Goal: Find specific page/section: Find specific page/section

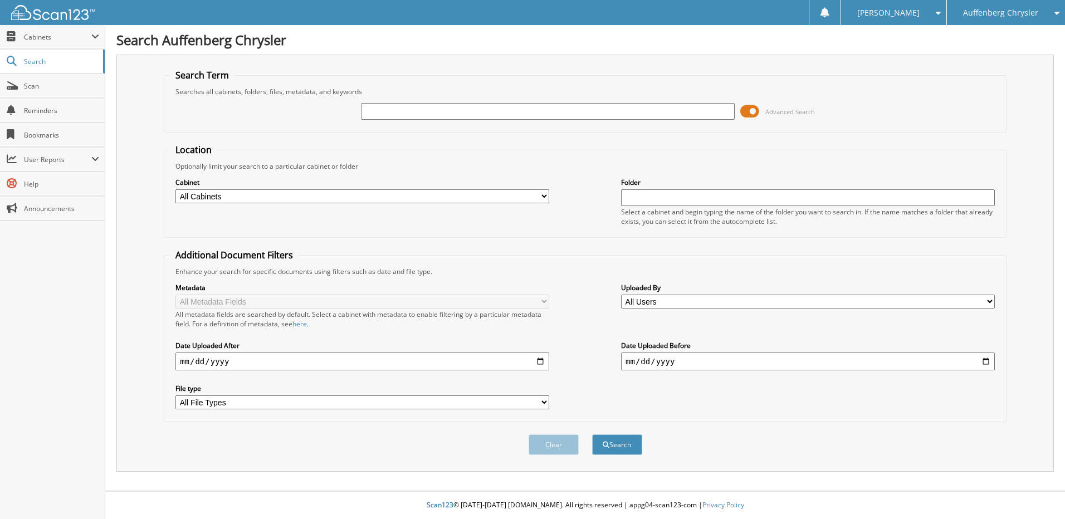
click at [386, 112] on input "text" at bounding box center [548, 111] width 374 height 17
type input "261975"
click at [592, 434] on button "Search" at bounding box center [617, 444] width 50 height 21
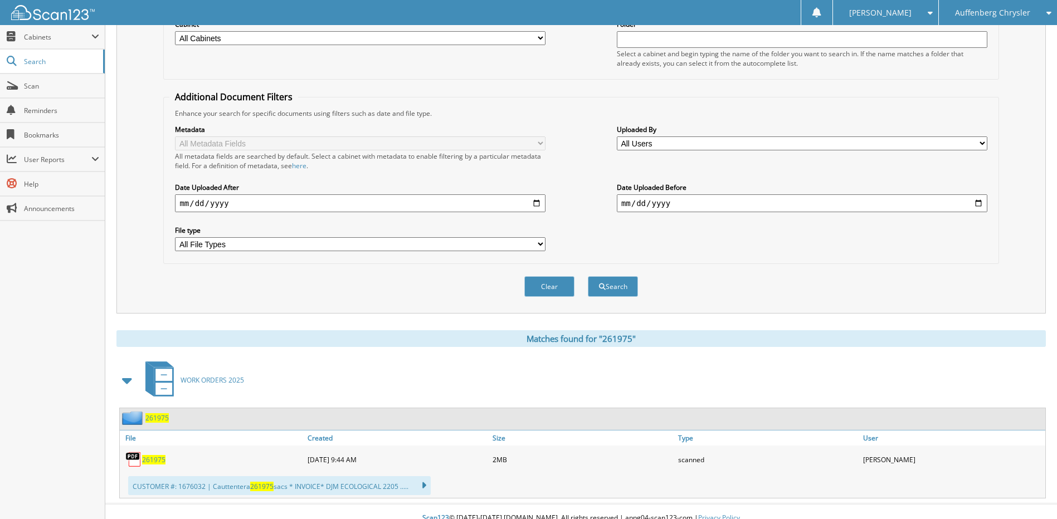
scroll to position [172, 0]
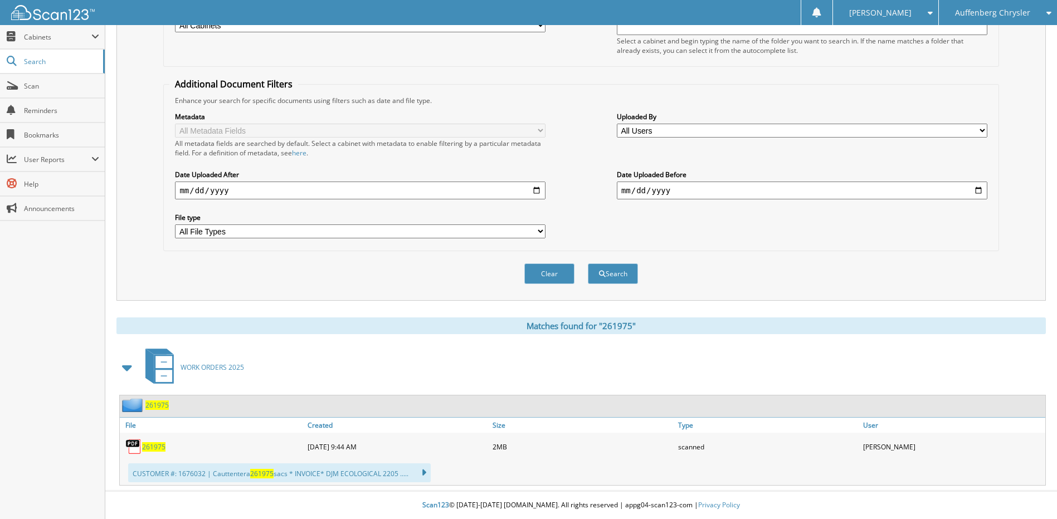
click at [152, 450] on span "261975" at bounding box center [153, 446] width 23 height 9
